Goal: Transaction & Acquisition: Book appointment/travel/reservation

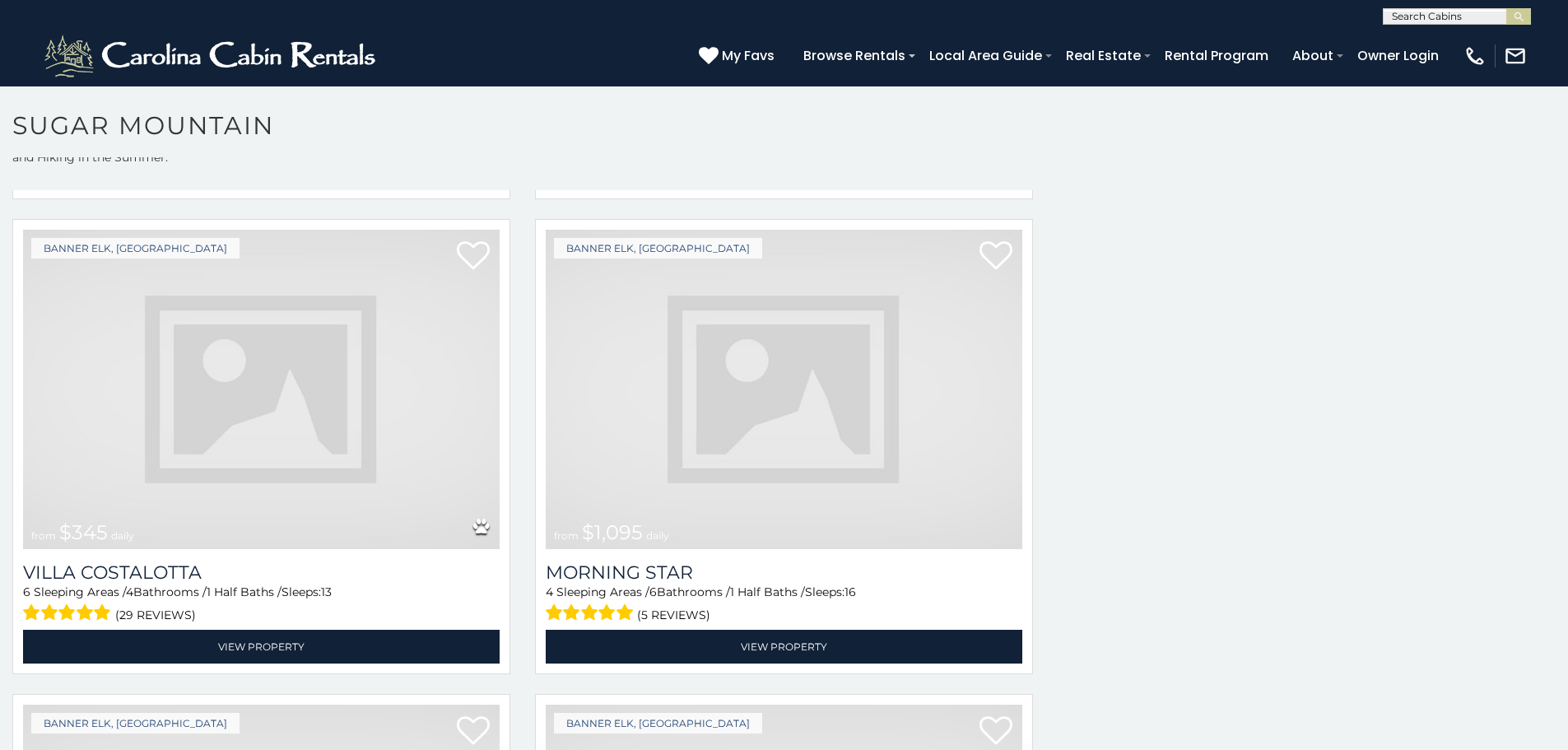
scroll to position [2269, 0]
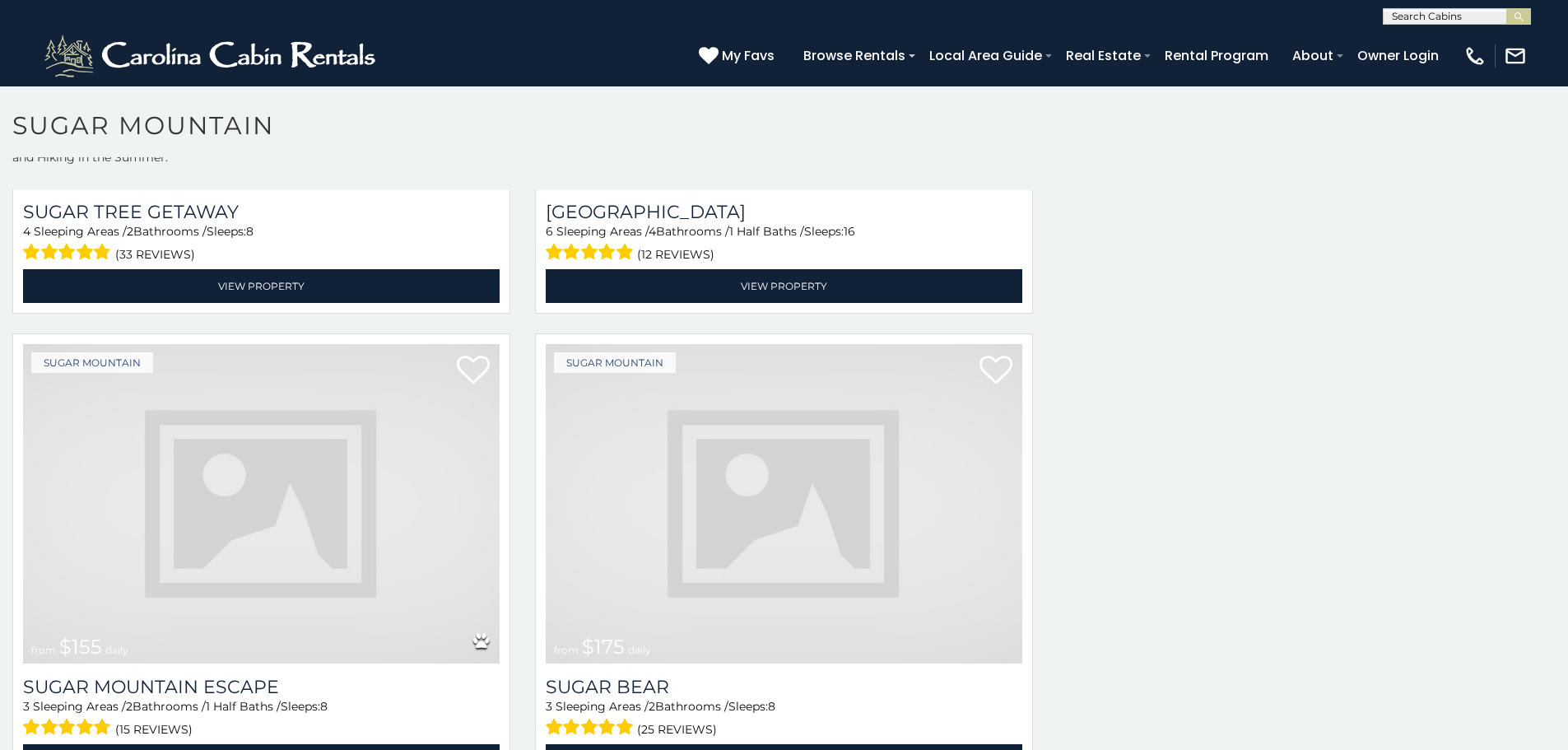
click at [589, 379] on img at bounding box center [784, 504] width 476 height 319
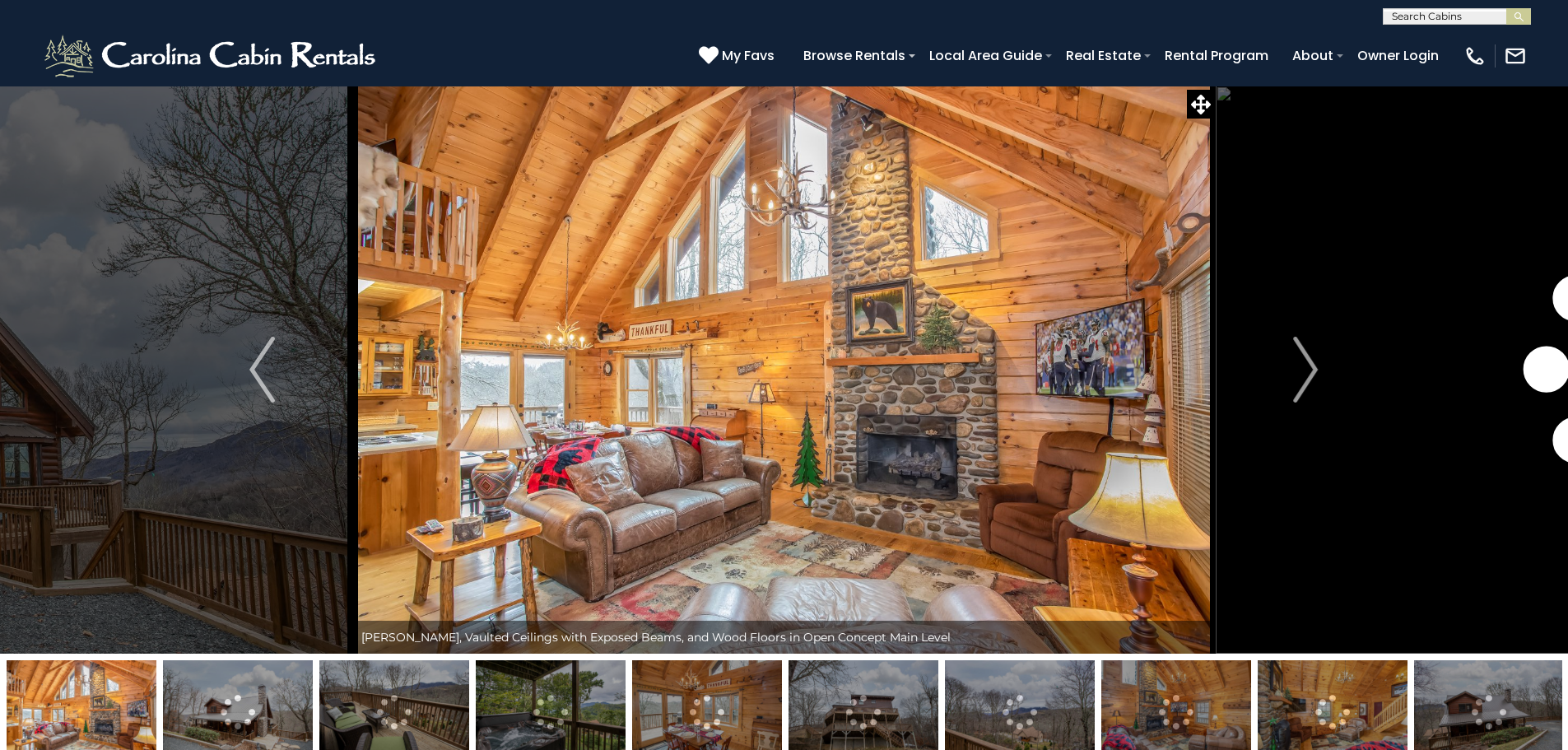
scroll to position [68, 0]
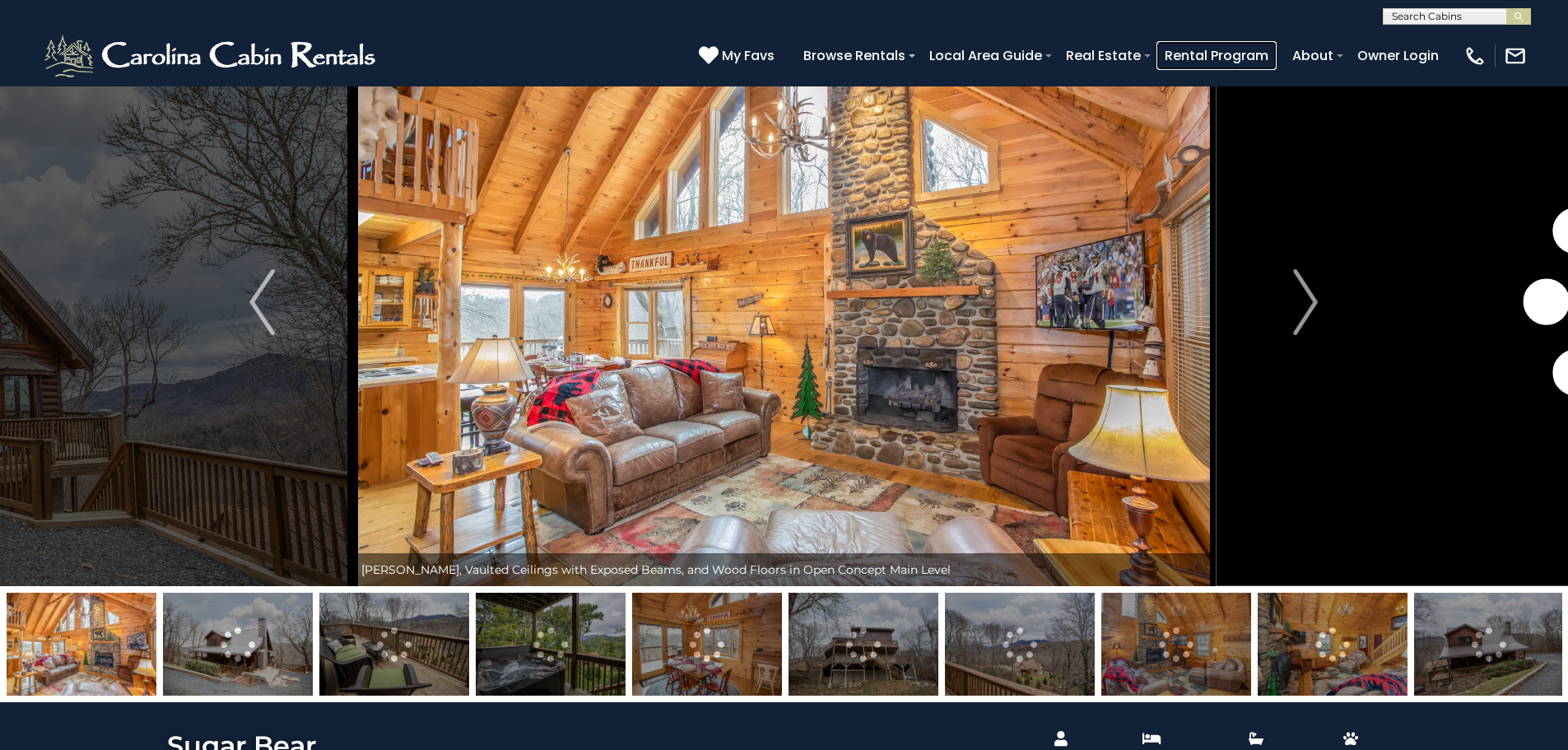
click at [1276, 65] on link "Rental Program" at bounding box center [1216, 55] width 120 height 29
